Goal: Task Accomplishment & Management: Manage account settings

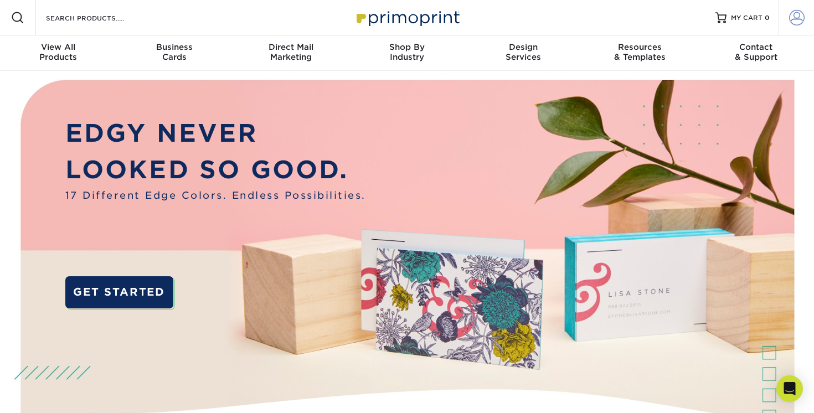
click at [794, 21] on span at bounding box center [797, 18] width 16 height 16
click at [791, 17] on span at bounding box center [797, 18] width 16 height 16
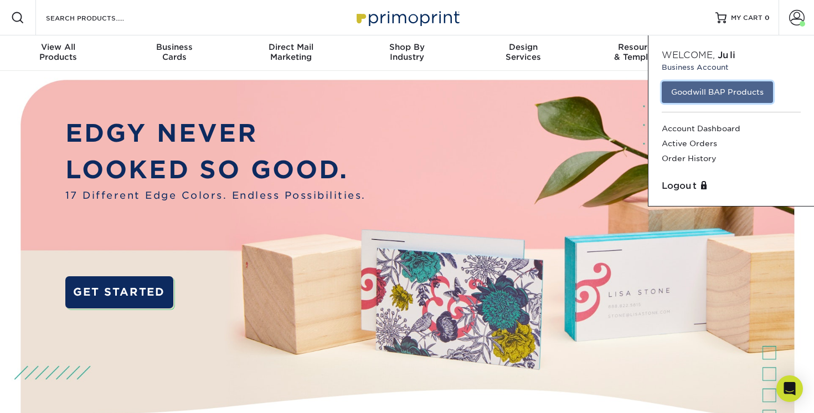
click at [748, 91] on link "Goodwill BAP Products" at bounding box center [717, 91] width 111 height 21
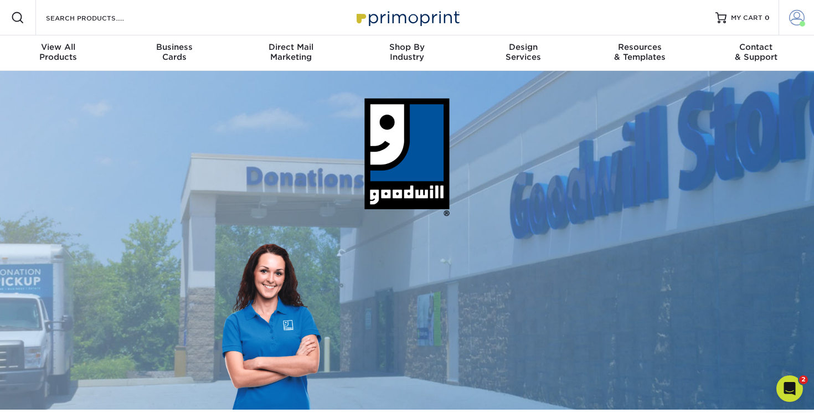
click at [793, 13] on span at bounding box center [797, 18] width 16 height 16
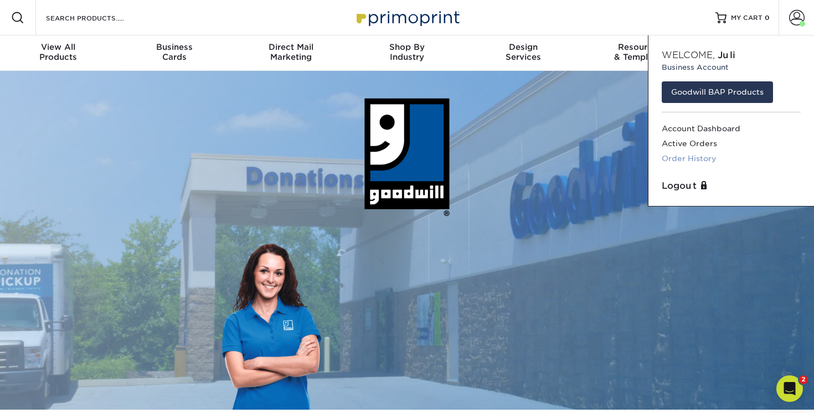
click at [706, 156] on link "Order History" at bounding box center [731, 158] width 139 height 15
click at [699, 158] on link "Order History" at bounding box center [731, 158] width 139 height 15
